Goal: Navigation & Orientation: Find specific page/section

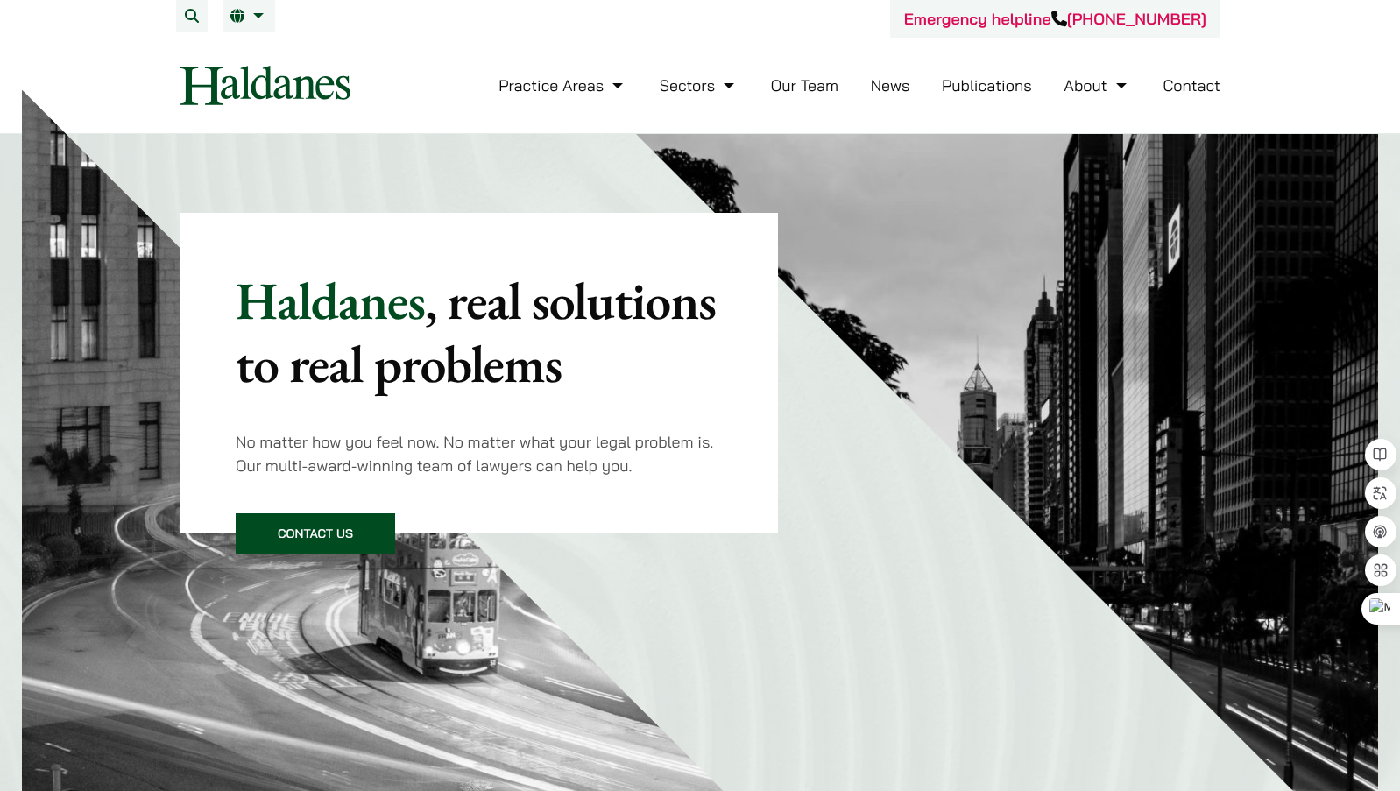
click at [963, 89] on link "Publications" at bounding box center [987, 85] width 90 height 20
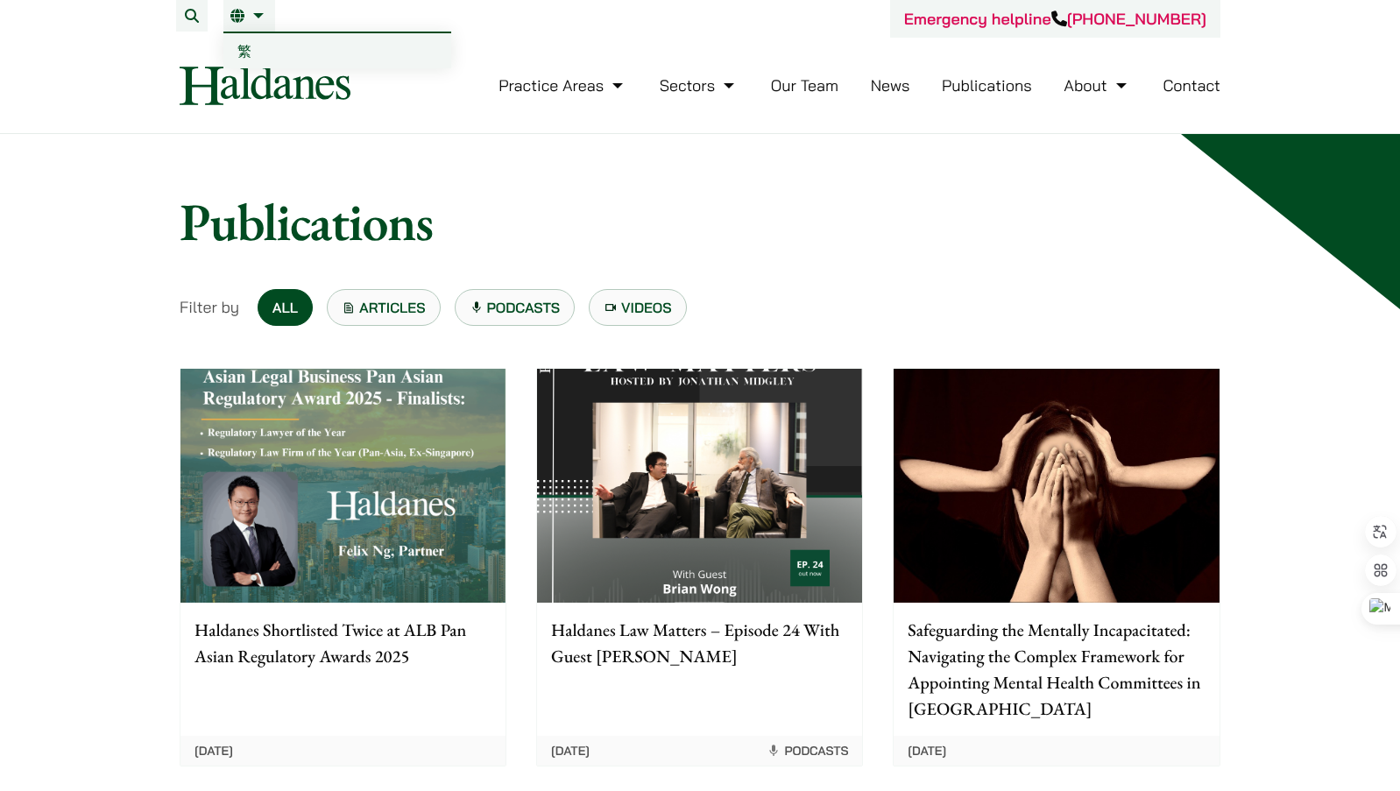
click at [236, 51] on link "繁" at bounding box center [337, 50] width 228 height 35
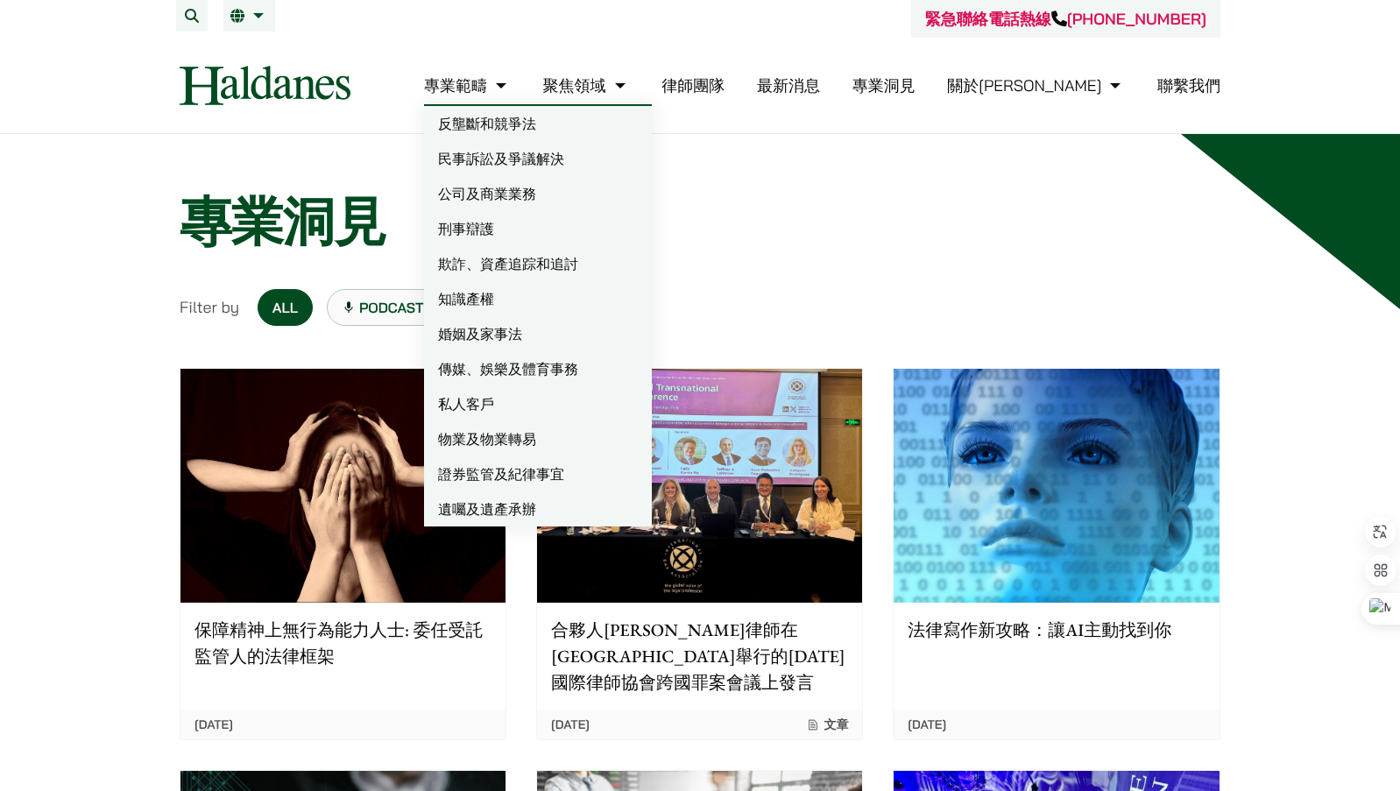
click at [591, 434] on link "物業及物業轉易" at bounding box center [538, 438] width 228 height 35
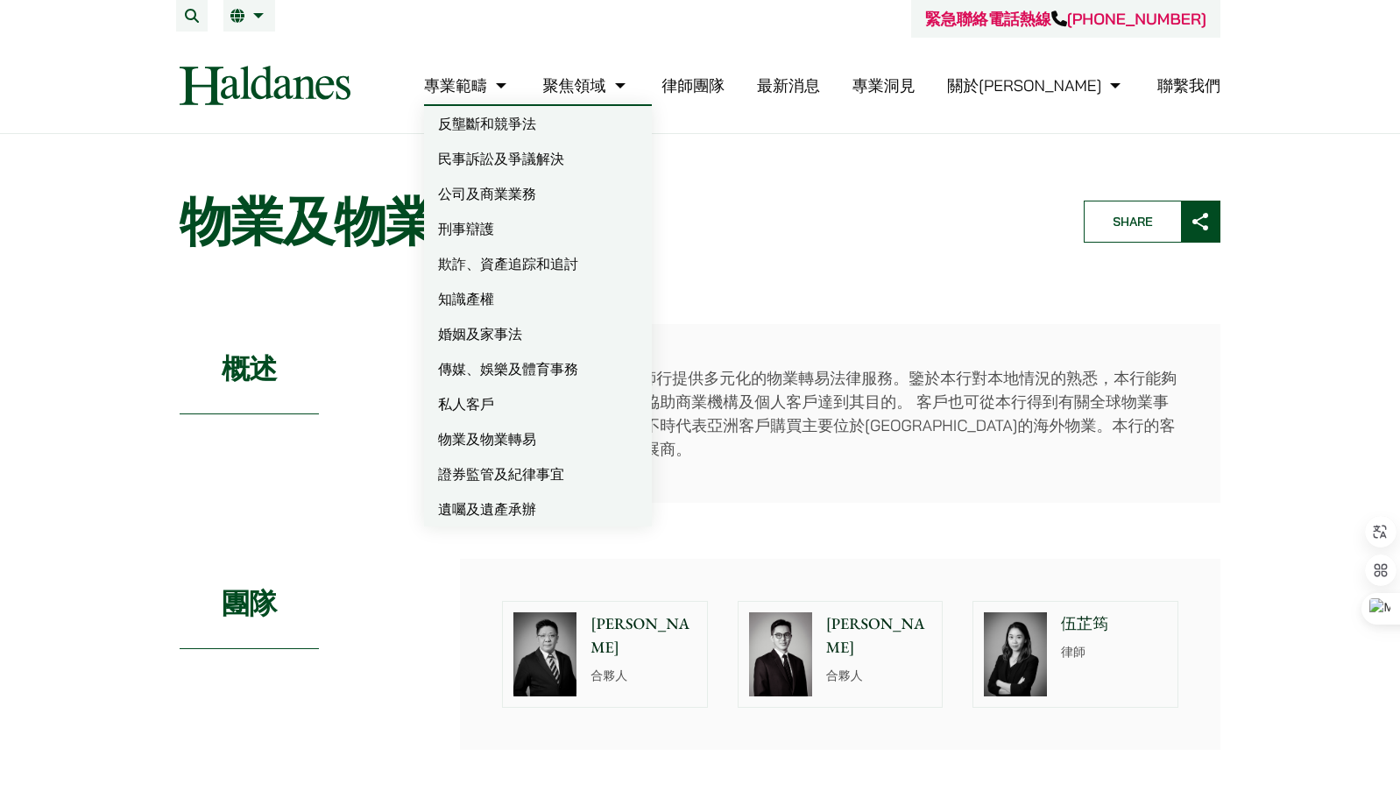
click at [558, 230] on link "刑事辯護" at bounding box center [538, 228] width 228 height 35
